Goal: Information Seeking & Learning: Understand process/instructions

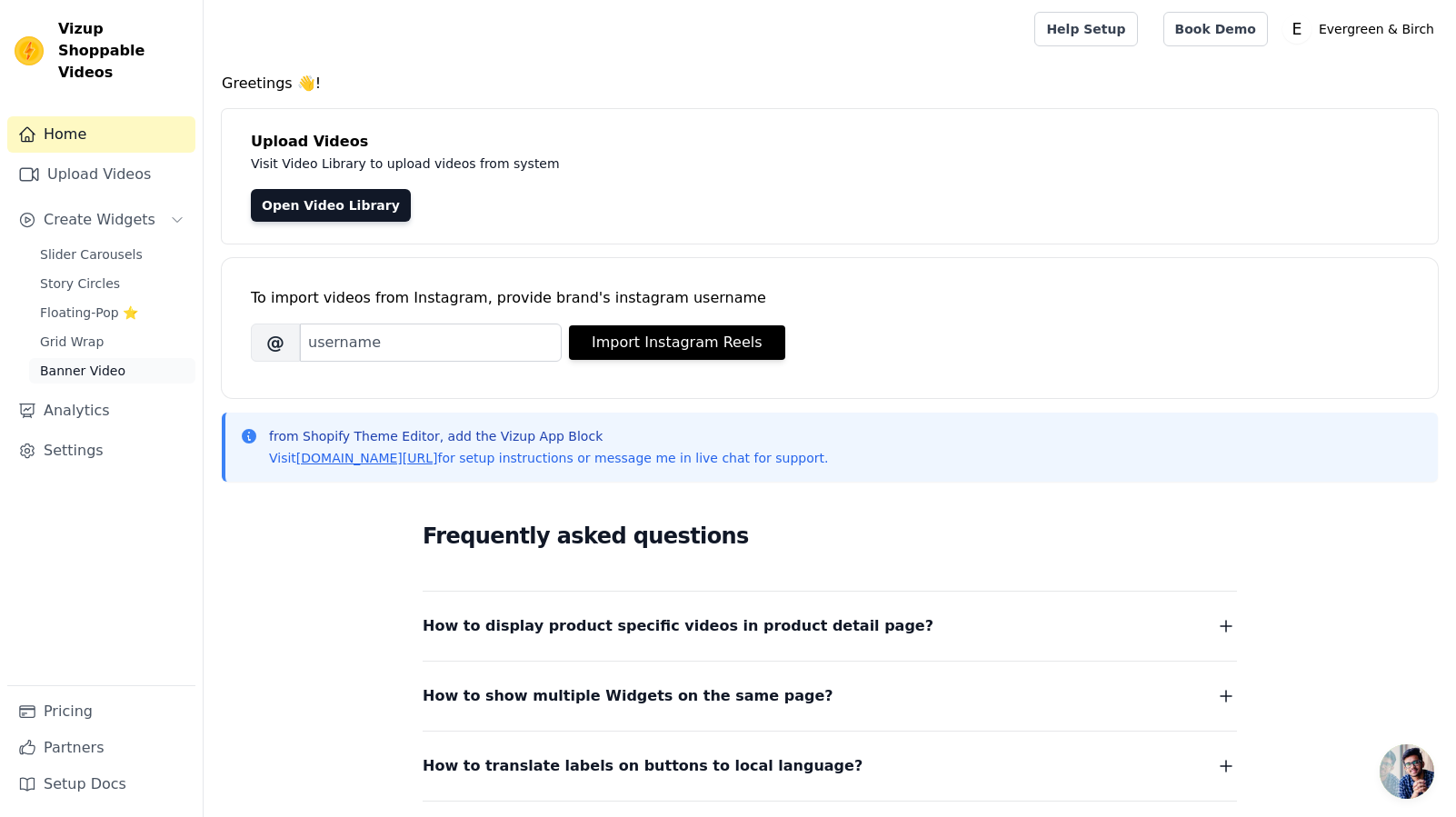
click at [91, 361] on span "Banner Video" at bounding box center [82, 370] width 85 height 19
click at [50, 333] on span "Grid Wrap" at bounding box center [71, 342] width 63 height 19
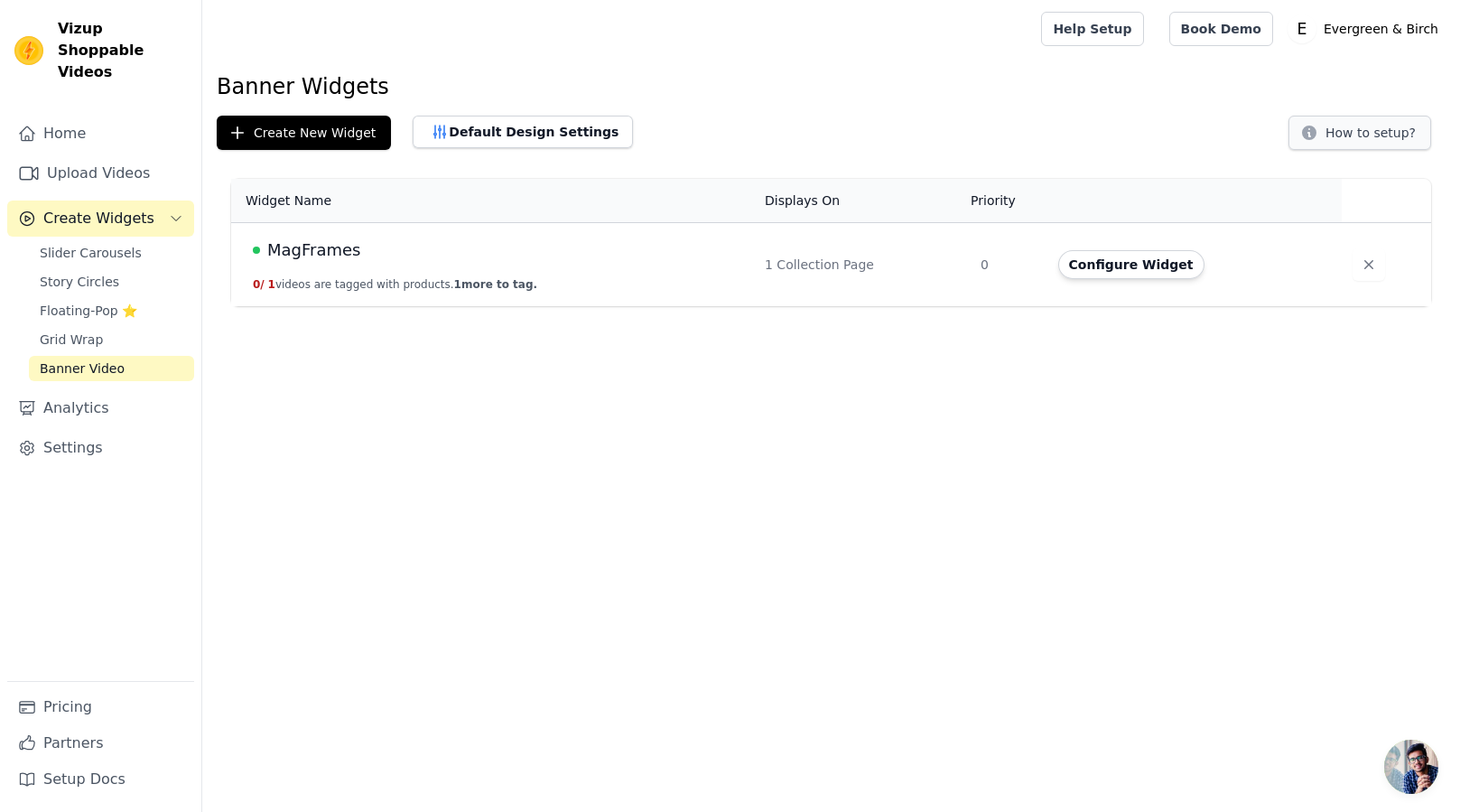
click at [1355, 136] on button "How to setup?" at bounding box center [1359, 132] width 143 height 34
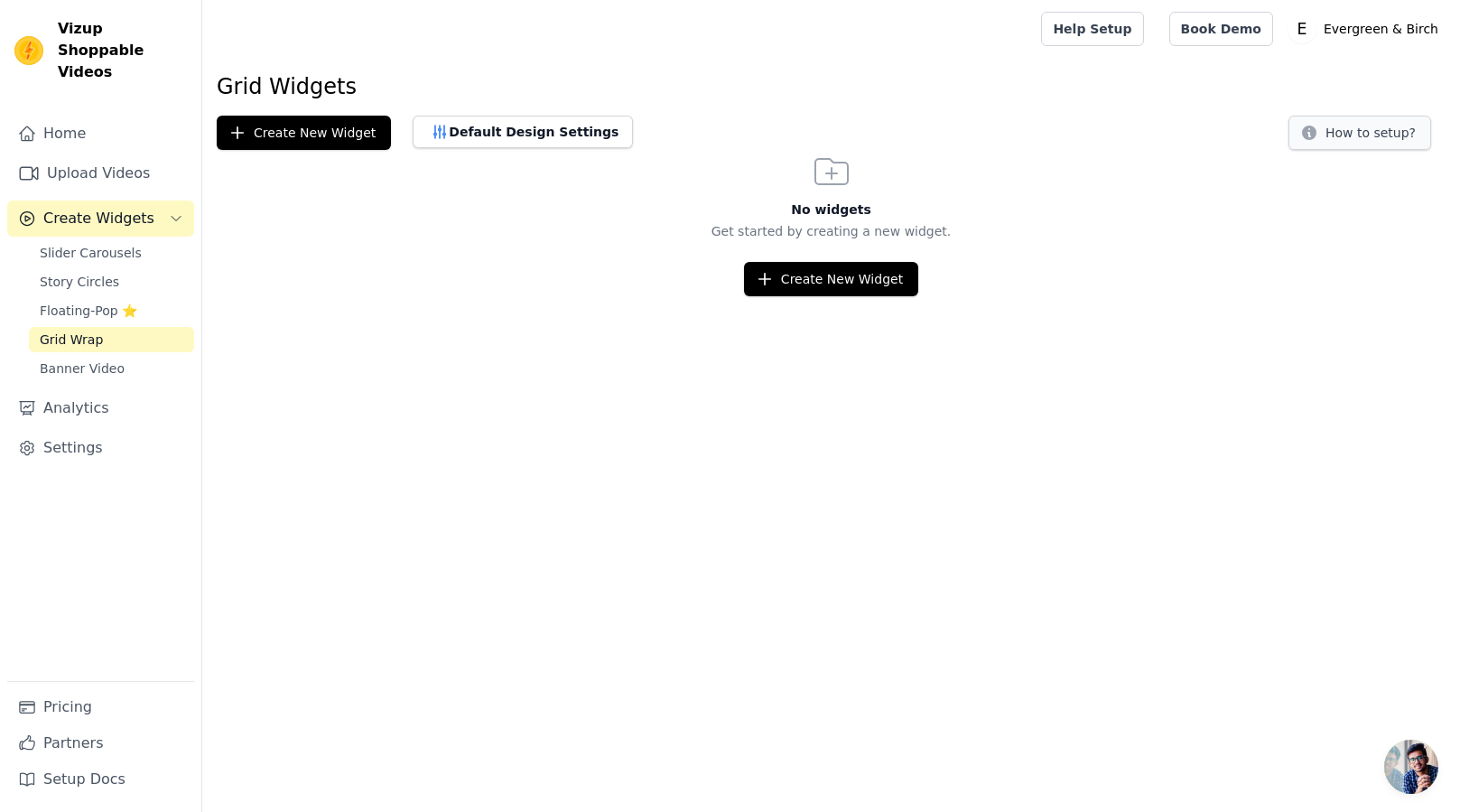
click at [1339, 140] on button "How to setup?" at bounding box center [1359, 132] width 143 height 34
click at [70, 273] on span "Story Circles" at bounding box center [80, 281] width 80 height 18
click at [1370, 137] on button "How to setup?" at bounding box center [1359, 132] width 143 height 34
click at [101, 244] on span "Slider Carousels" at bounding box center [90, 252] width 102 height 18
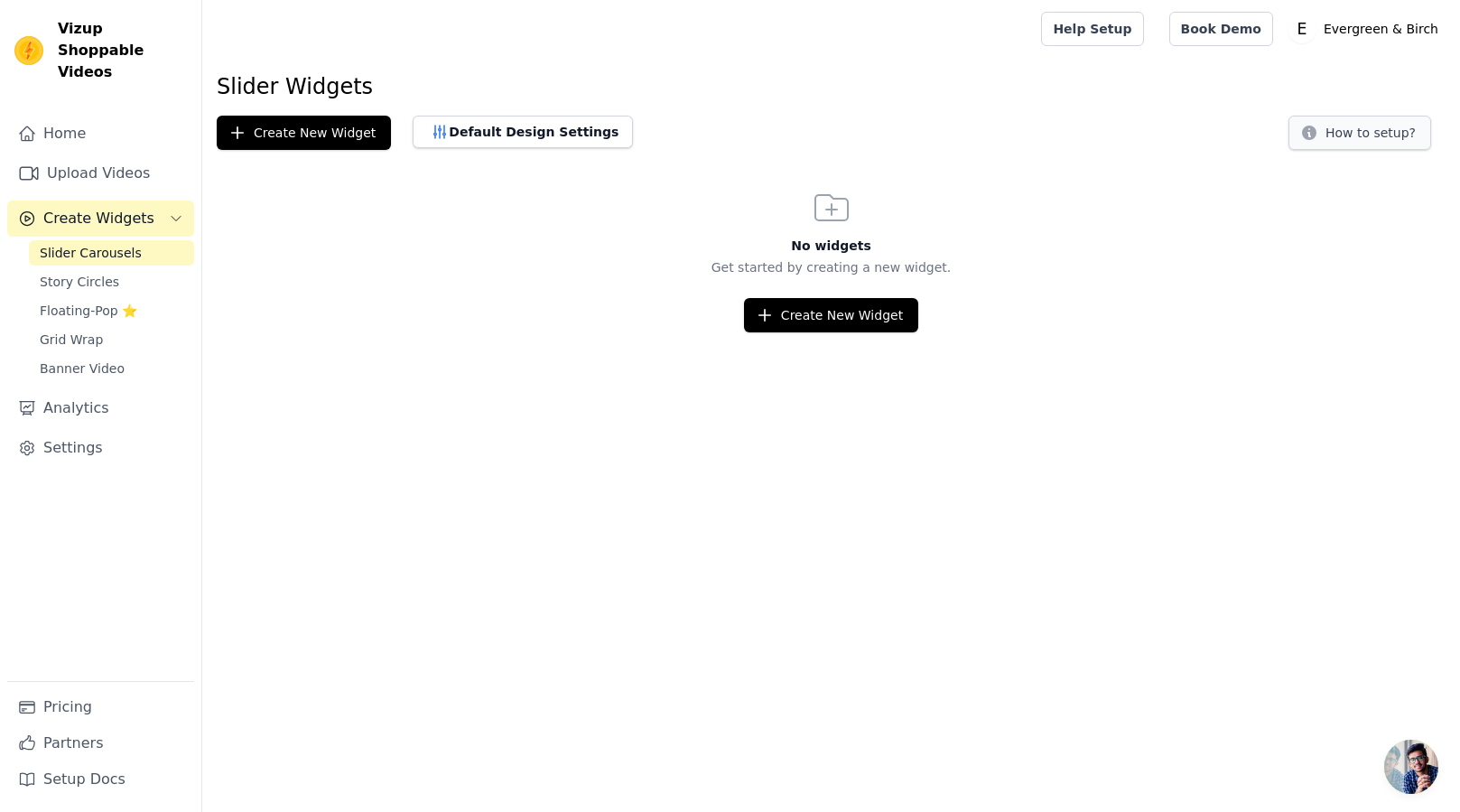
click at [1346, 137] on button "How to setup?" at bounding box center [1359, 132] width 143 height 34
